Goal: Task Accomplishment & Management: Use online tool/utility

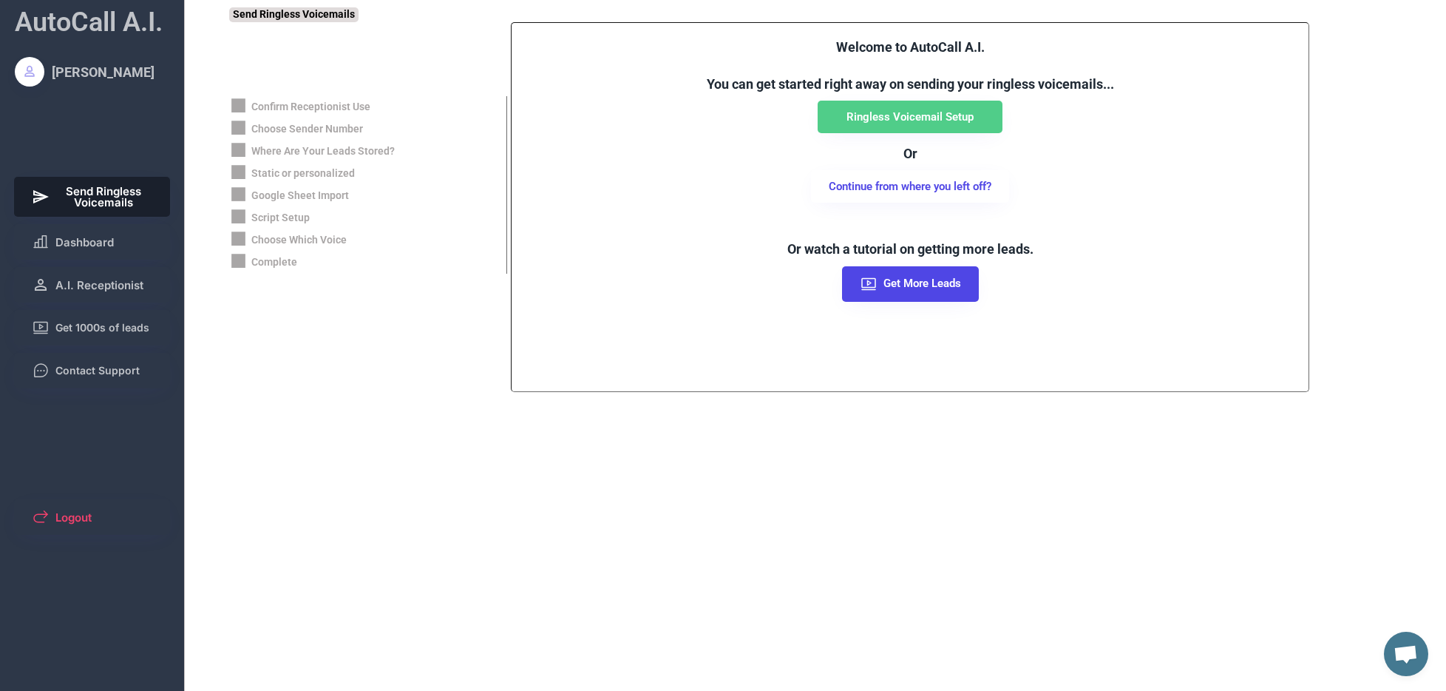
click at [96, 195] on span "Send Ringless Voicemails" at bounding box center [104, 197] width 98 height 22
click at [126, 197] on span "Send Ringless Voicemails" at bounding box center [104, 197] width 98 height 22
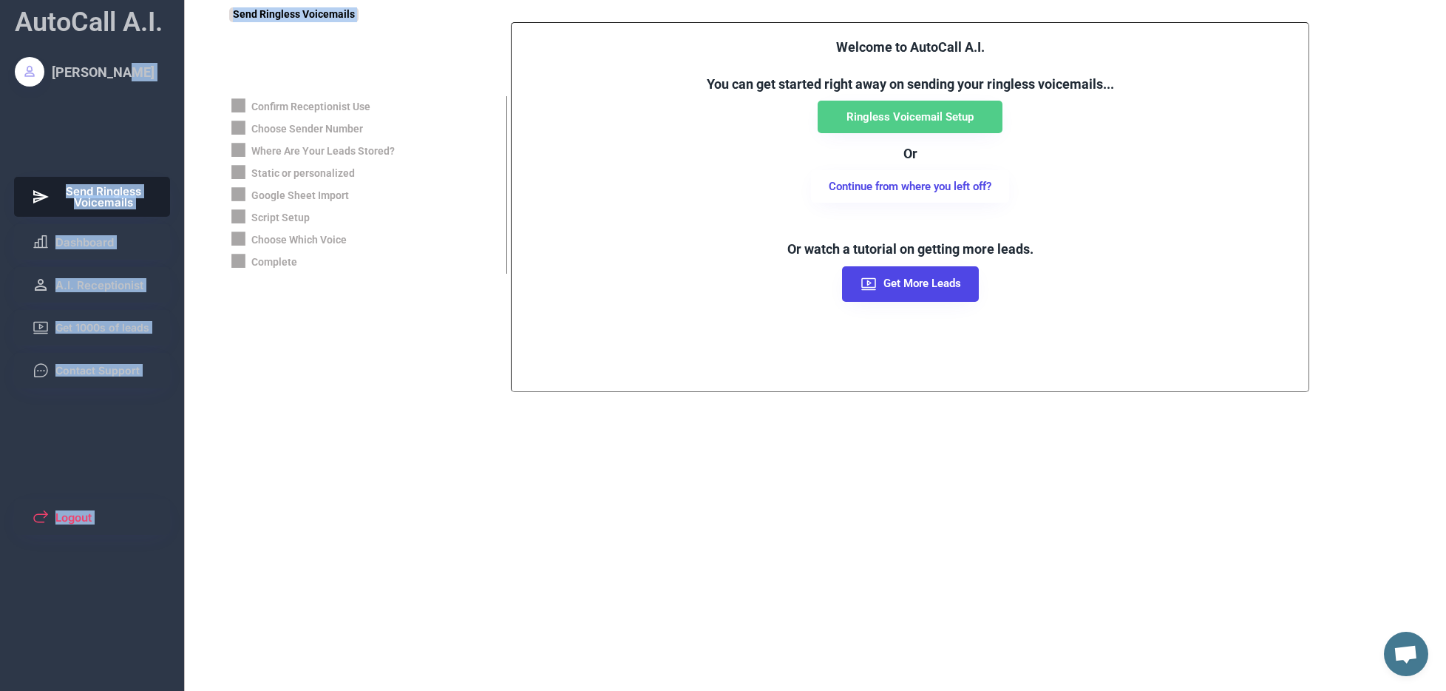
drag, startPoint x: 118, startPoint y: 75, endPoint x: 211, endPoint y: 75, distance: 92.4
click at [211, 72] on div "AutoCall A.I. Timothy Enad Send Ringless Voicemails Dashboard A.I. Receptionist…" at bounding box center [723, 345] width 1446 height 691
click at [135, 243] on button "Dashboard" at bounding box center [92, 241] width 157 height 35
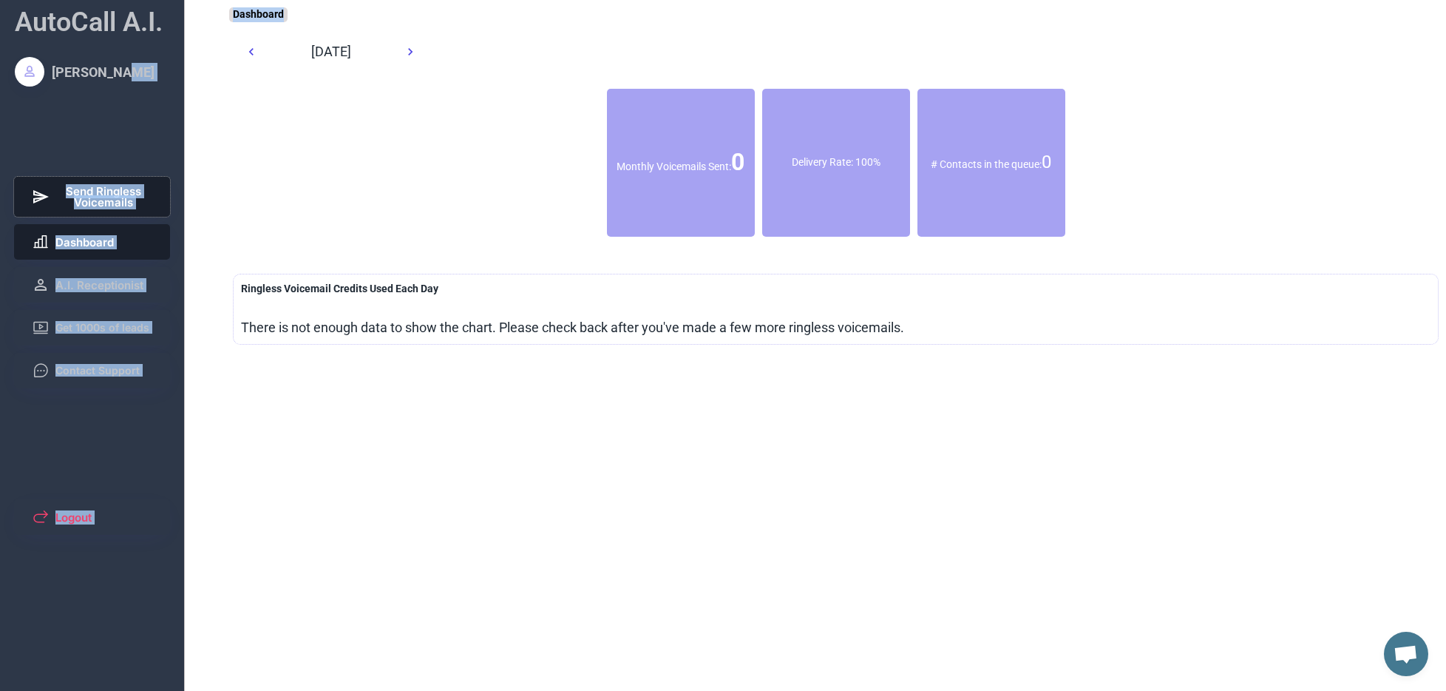
click at [117, 196] on span "Send Ringless Voicemails" at bounding box center [104, 197] width 98 height 22
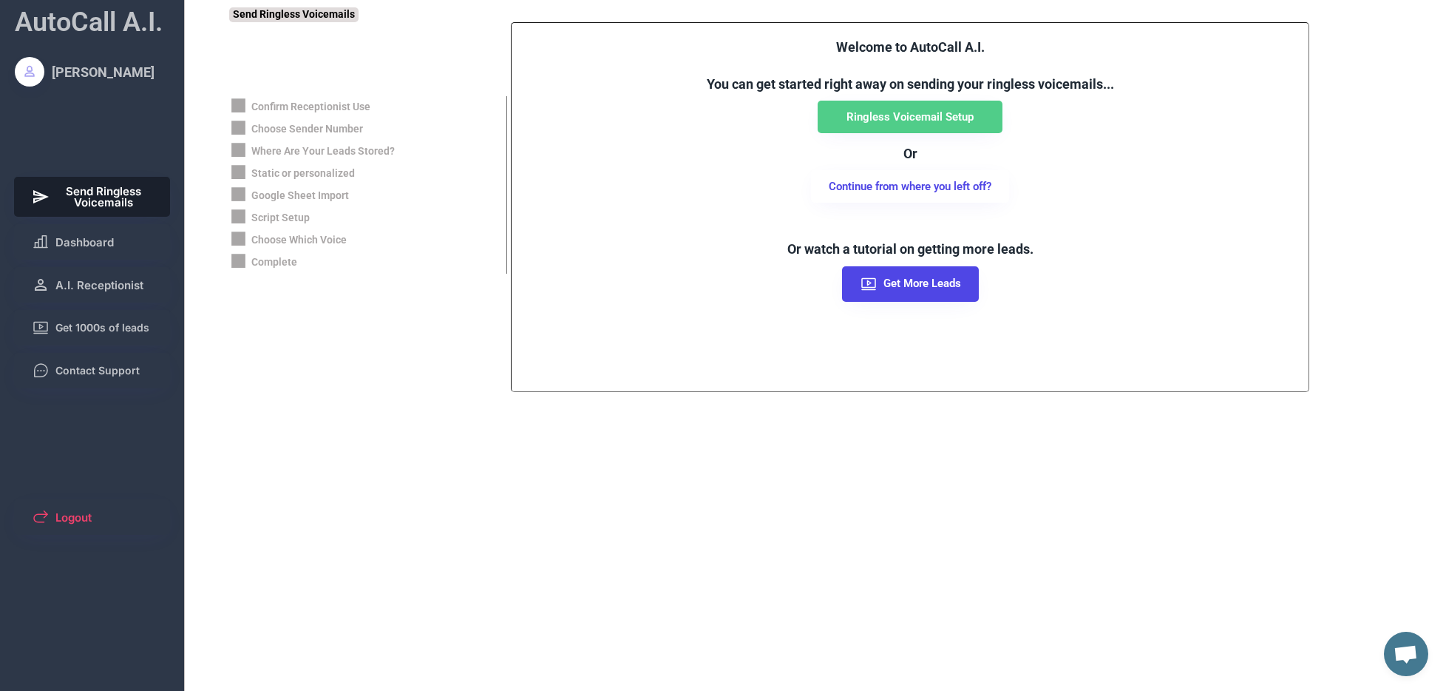
click at [271, 126] on div "Choose Sender Number" at bounding box center [307, 129] width 112 height 15
click at [107, 194] on span "Send Ringless Voicemails" at bounding box center [104, 197] width 98 height 22
click at [98, 75] on div "Timothy Enad" at bounding box center [103, 72] width 103 height 18
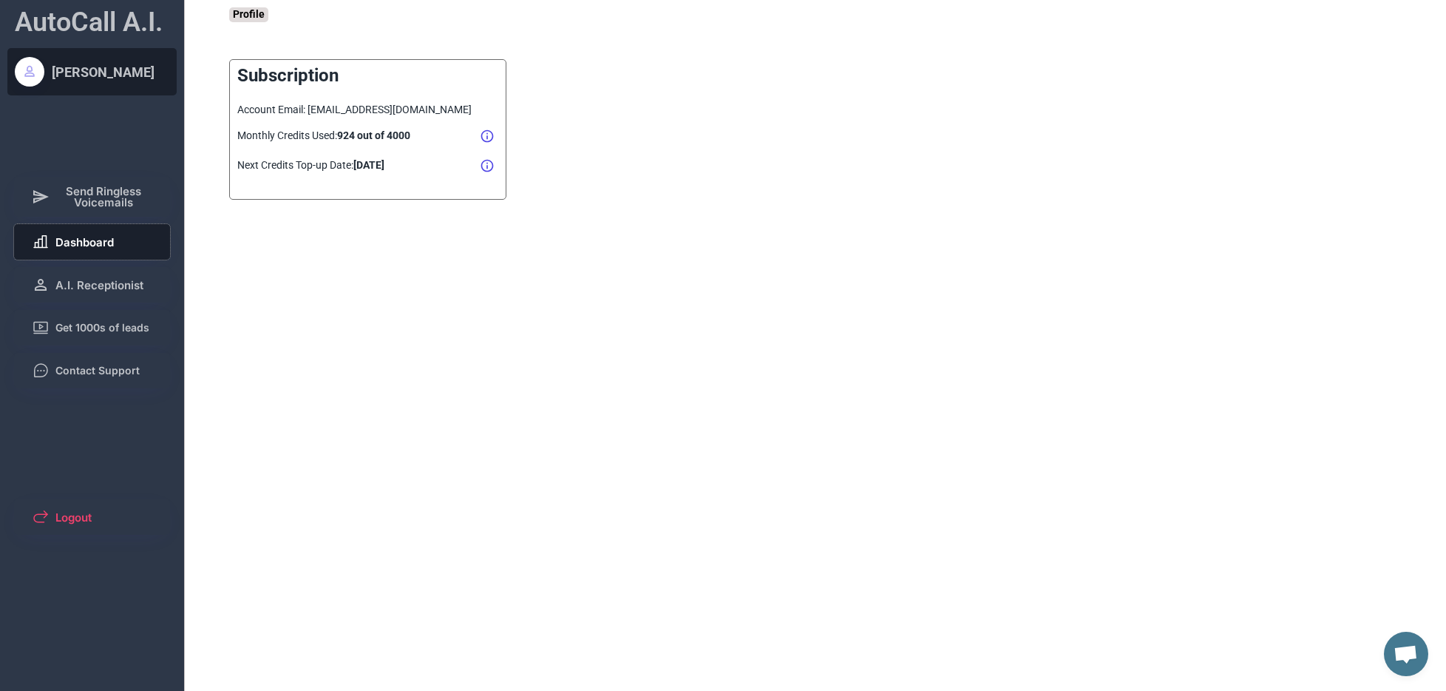
click at [103, 232] on button "Dashboard" at bounding box center [92, 241] width 157 height 35
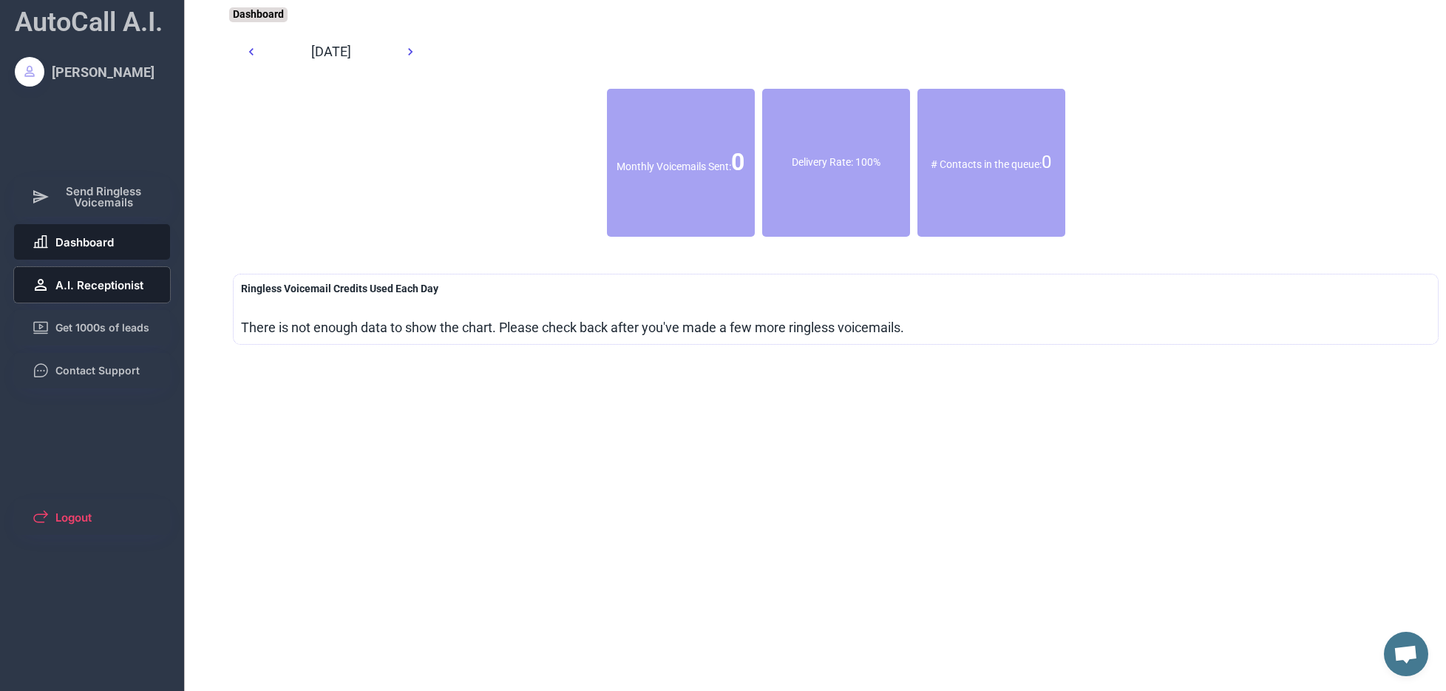
click at [119, 280] on span "A.I. Receptionist" at bounding box center [99, 285] width 88 height 11
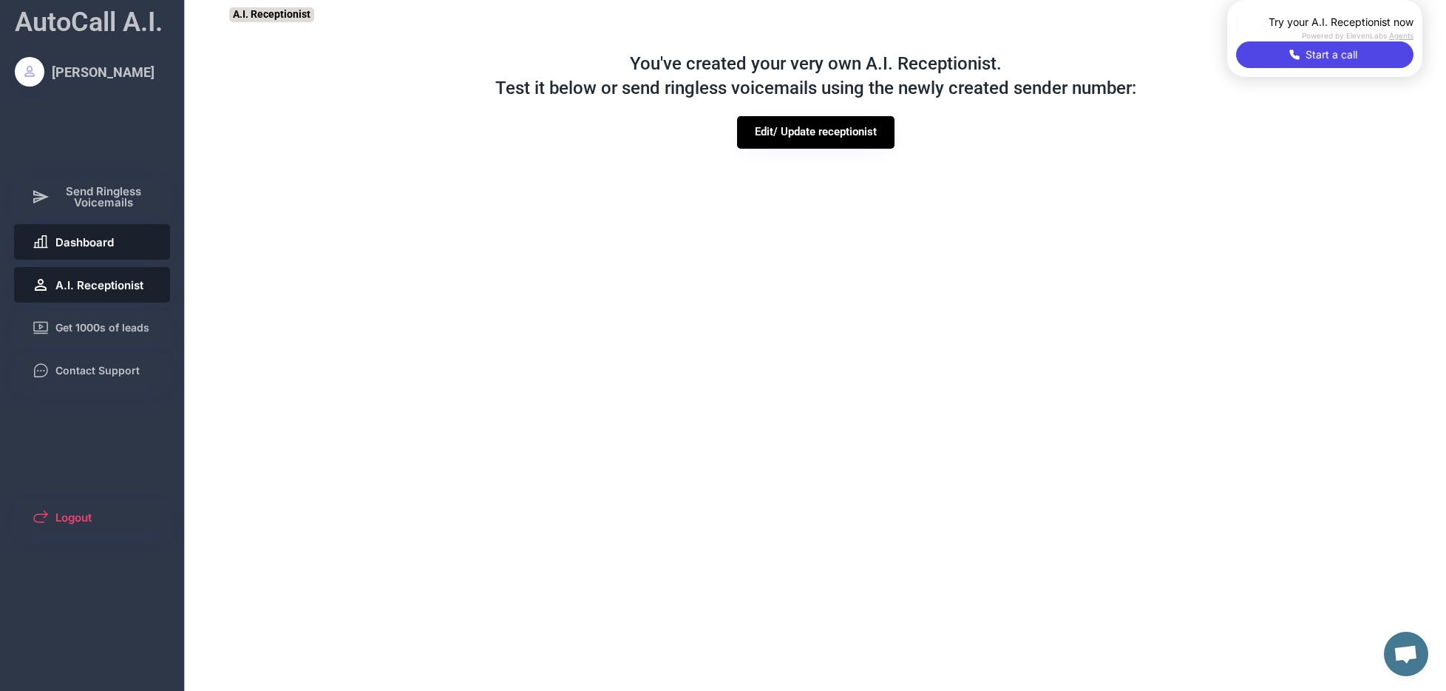
click at [113, 240] on span "Dashboard" at bounding box center [84, 242] width 58 height 11
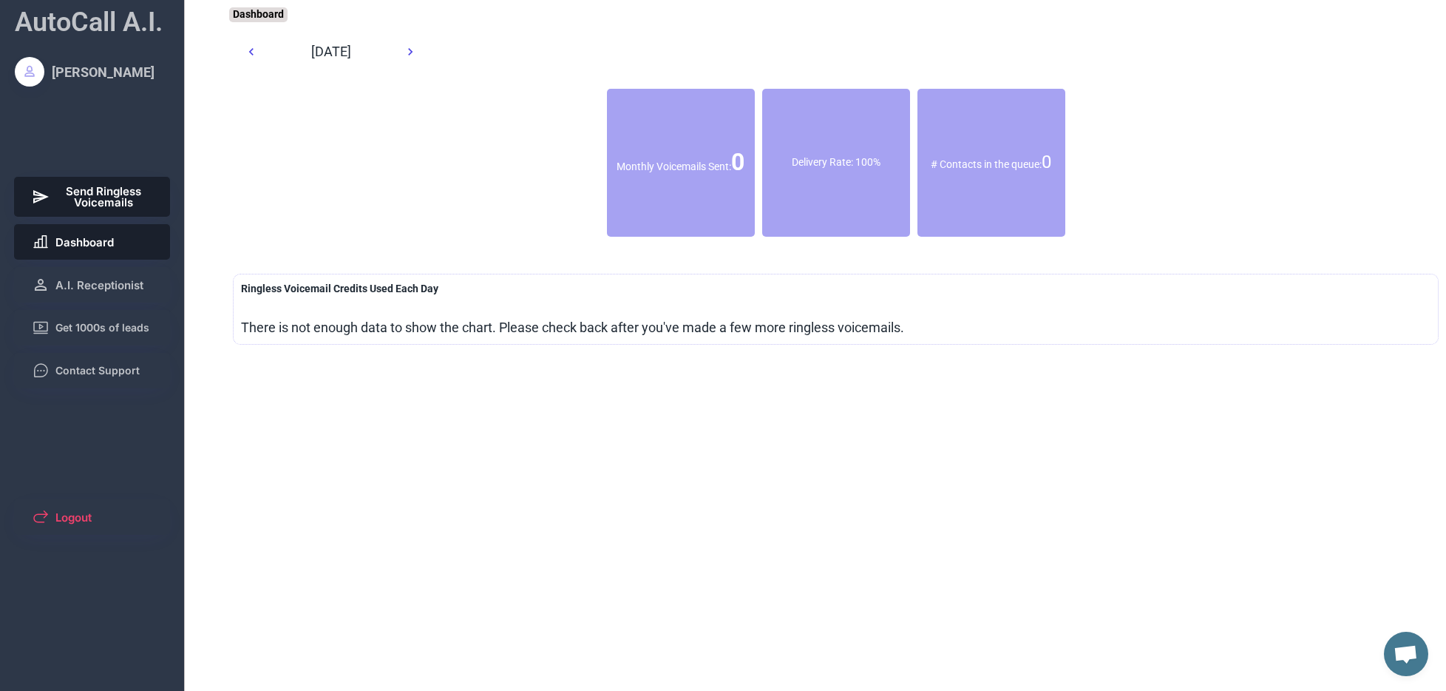
click at [116, 194] on span "Send Ringless Voicemails" at bounding box center [104, 197] width 98 height 22
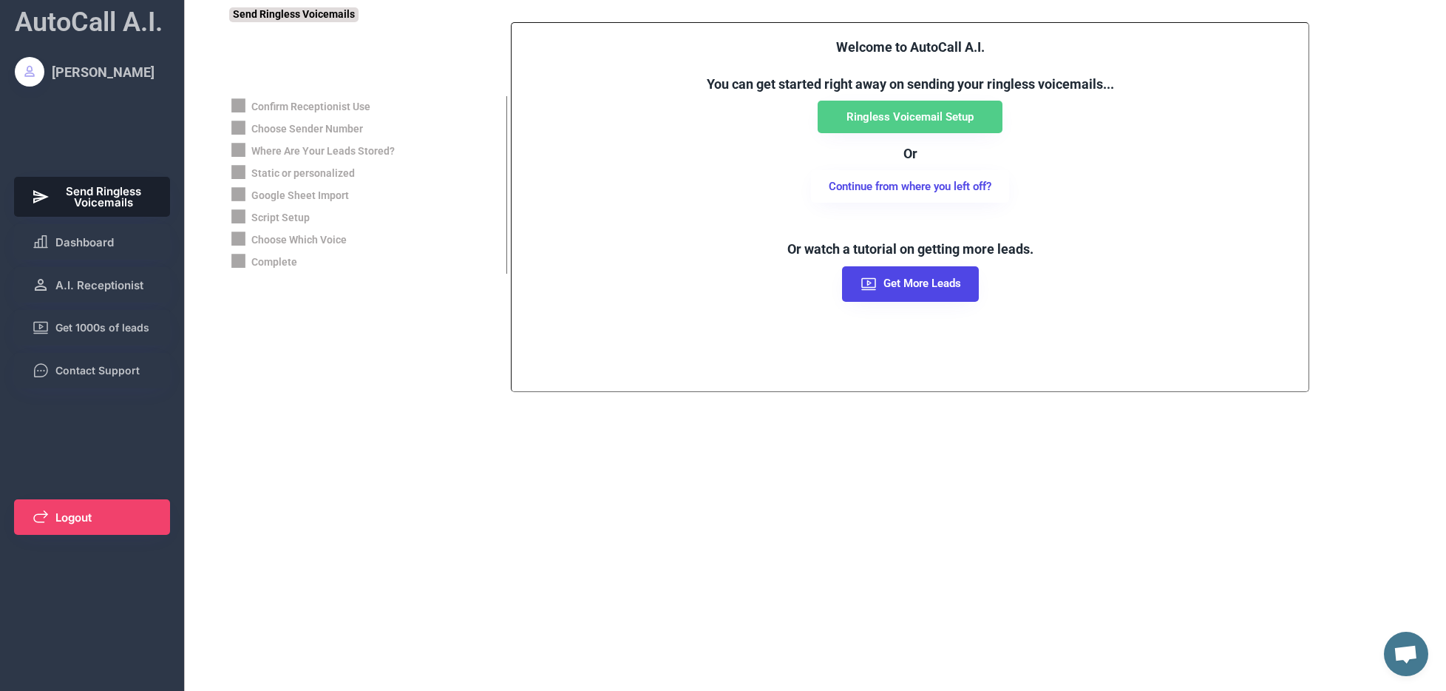
click at [74, 516] on span "Logout" at bounding box center [73, 517] width 36 height 11
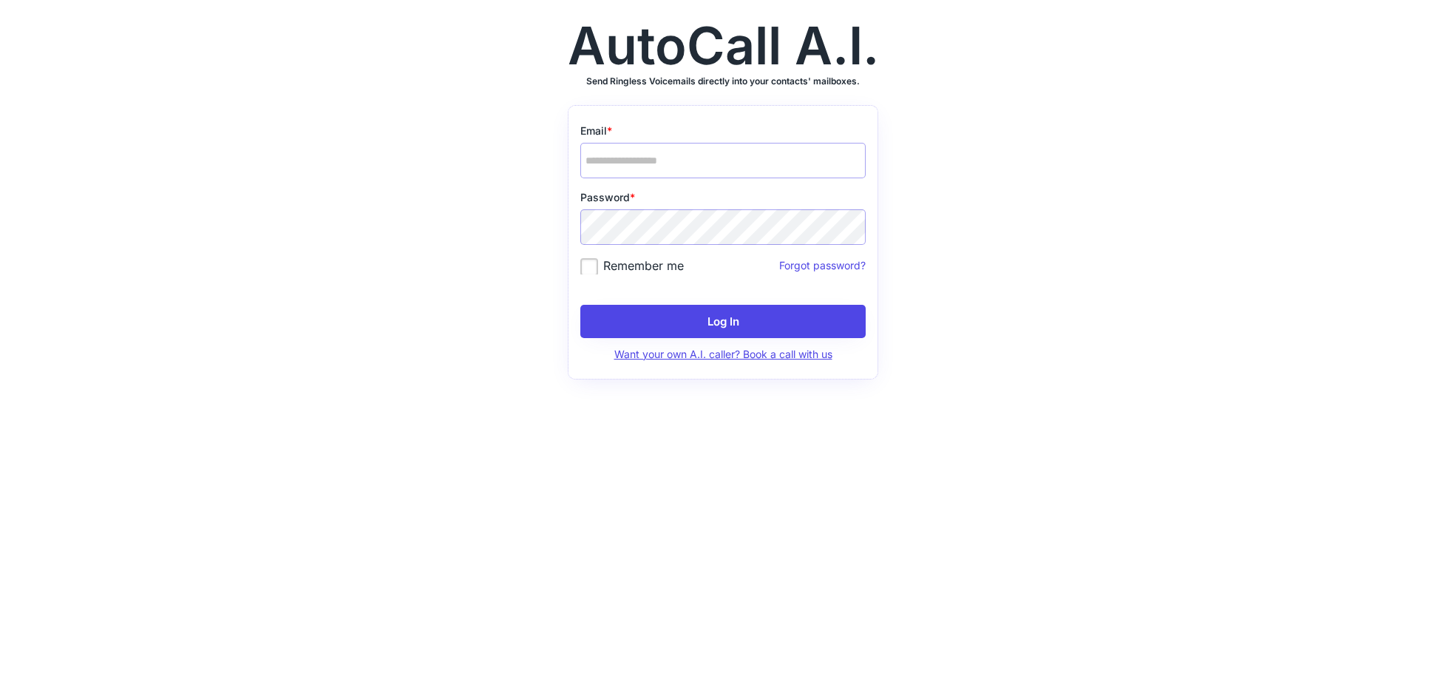
type input "**********"
